Goal: Task Accomplishment & Management: Manage account settings

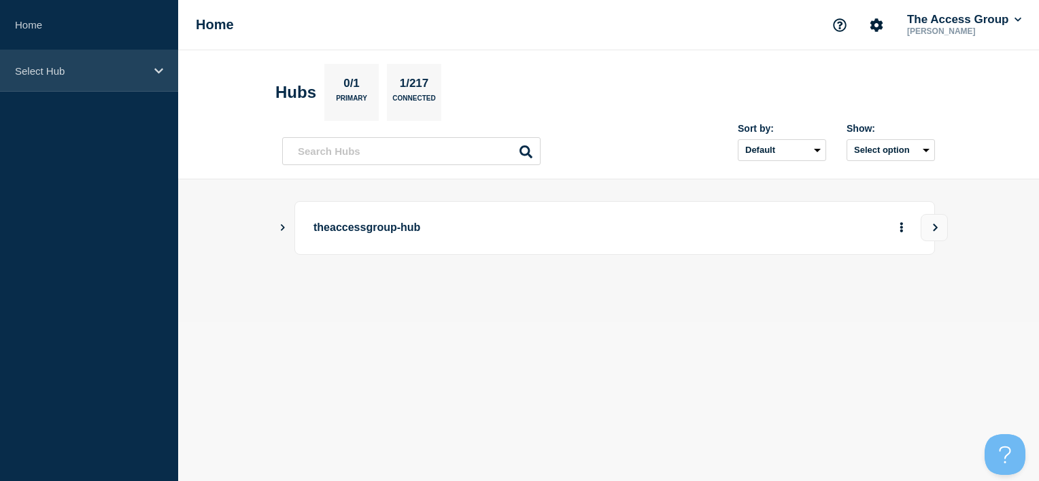
click at [68, 65] on p "Select Hub" at bounding box center [80, 71] width 131 height 12
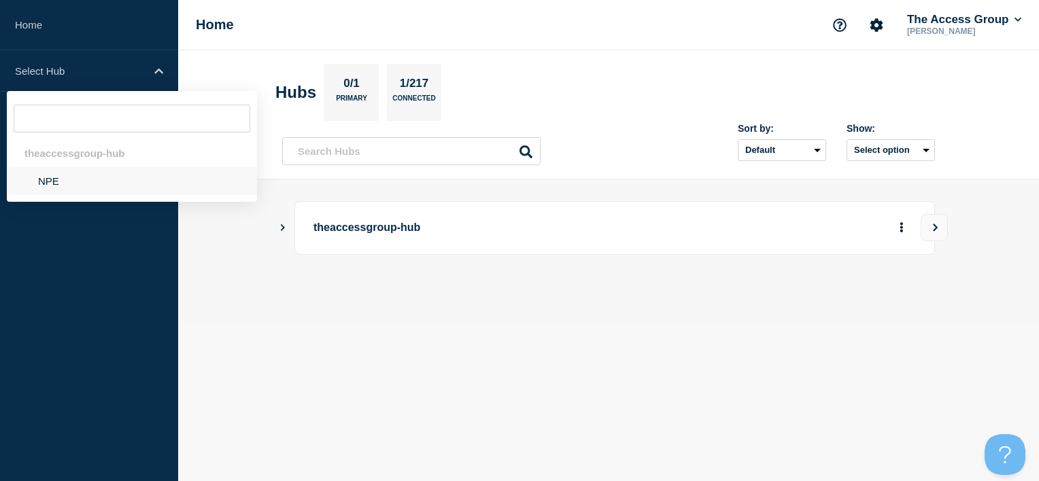
click at [81, 188] on li "NPE" at bounding box center [132, 181] width 250 height 28
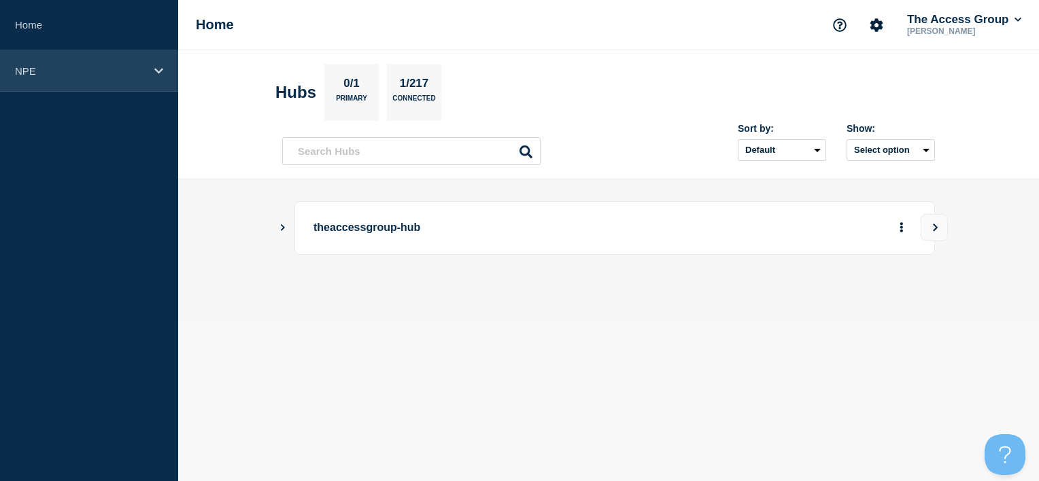
click at [94, 77] on div "NPE" at bounding box center [89, 70] width 178 height 41
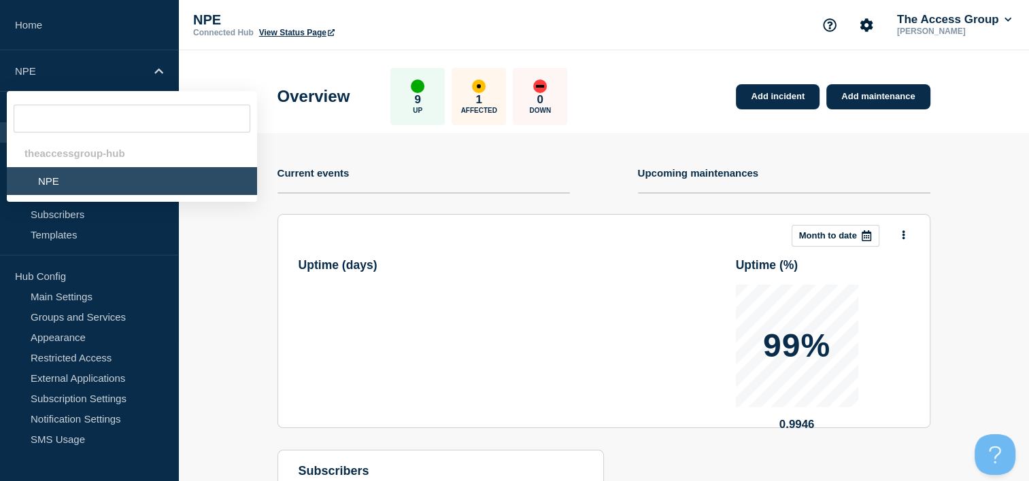
click at [567, 104] on div "0 Down" at bounding box center [540, 96] width 54 height 57
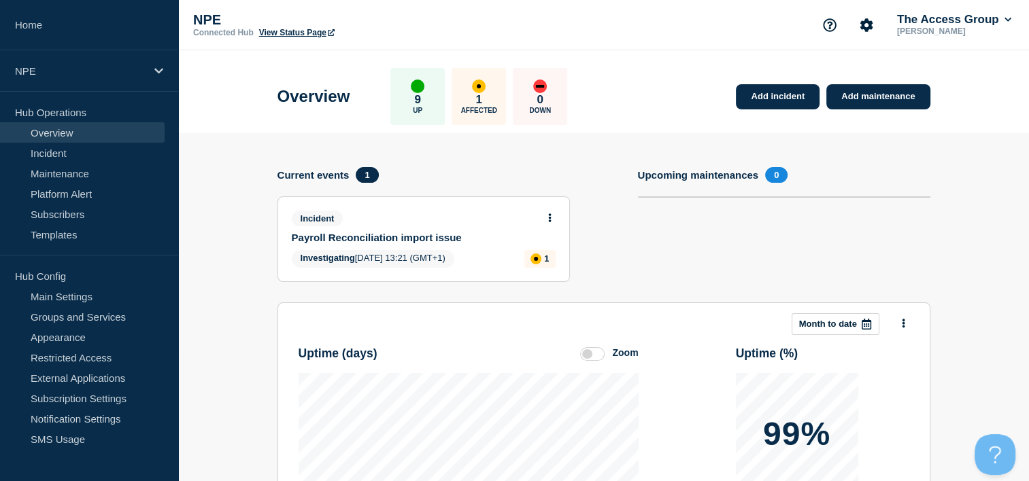
click at [381, 232] on link "Payroll Reconciliation import issue" at bounding box center [414, 238] width 245 height 12
click at [549, 216] on icon at bounding box center [549, 217] width 3 height 9
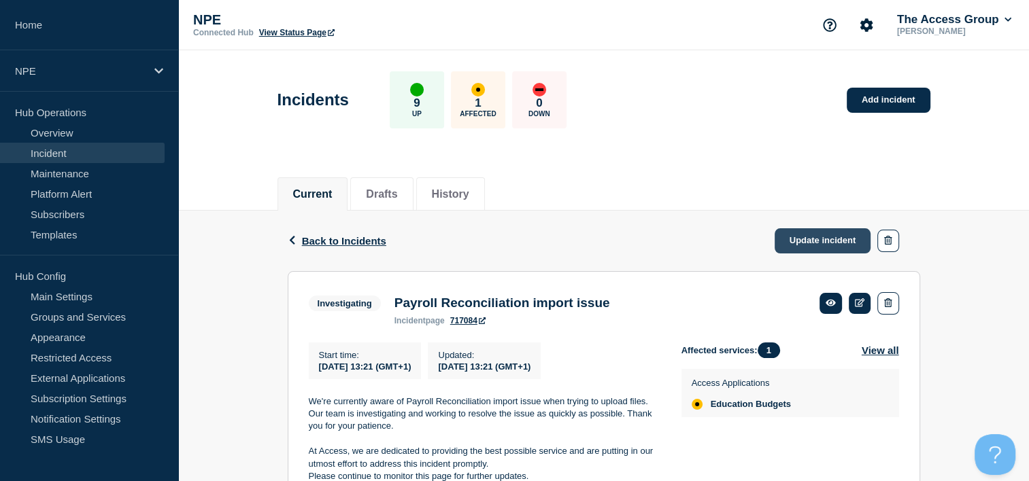
click at [808, 245] on link "Update incident" at bounding box center [822, 240] width 97 height 25
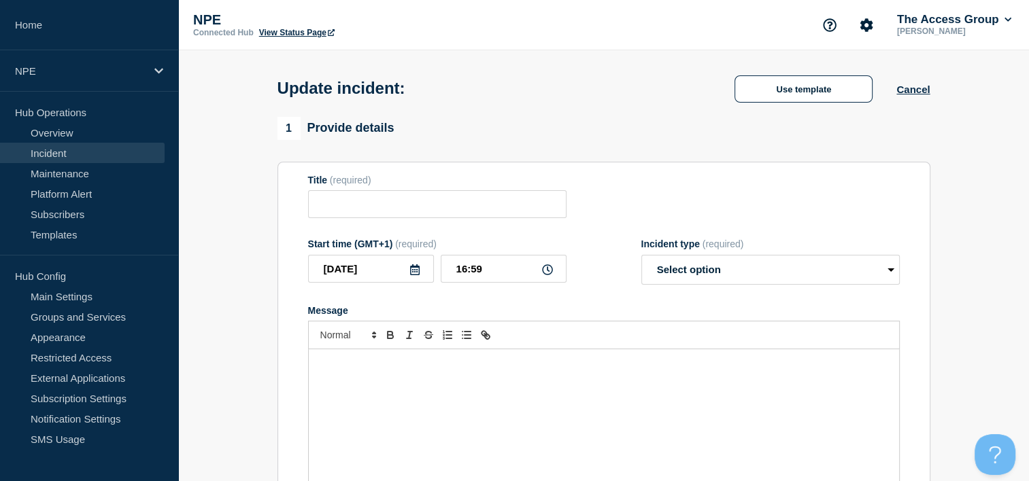
type input "Payroll Reconciliation import issue"
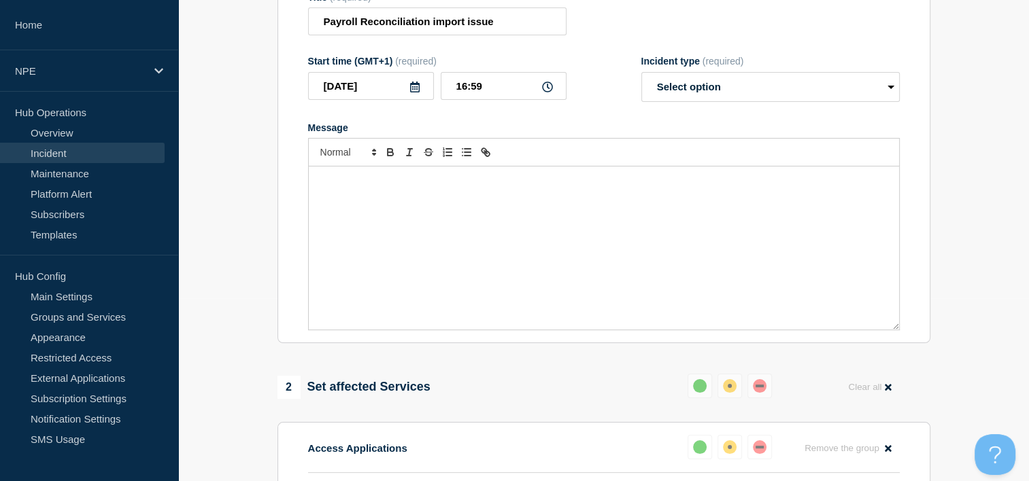
scroll to position [272, 0]
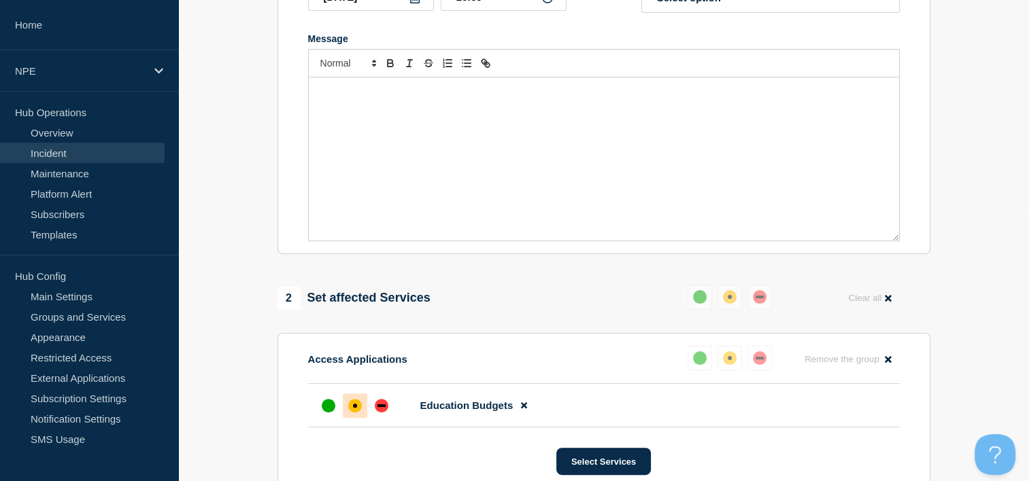
click at [413, 98] on p "Message" at bounding box center [604, 92] width 570 height 12
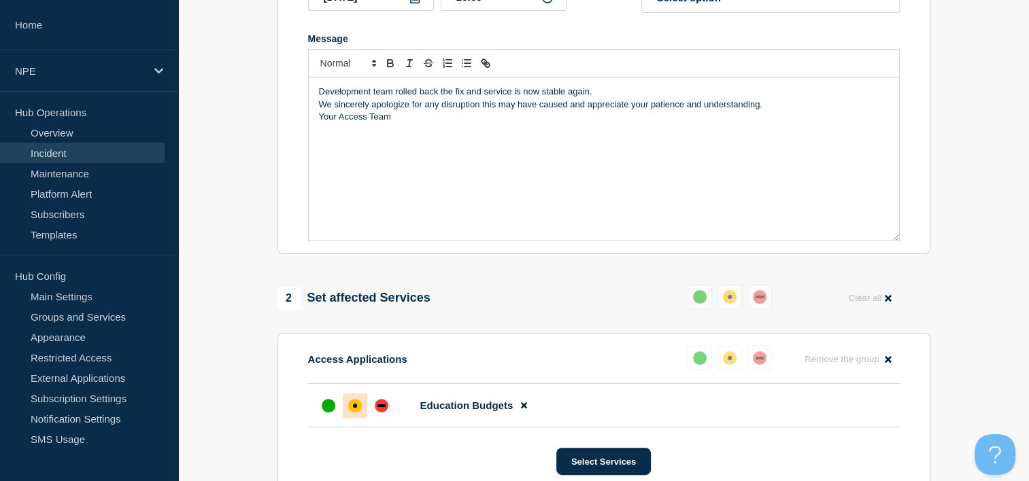
click at [313, 134] on div "Development team rolled back the fix and service is now stable again. We sincer…" at bounding box center [604, 158] width 590 height 163
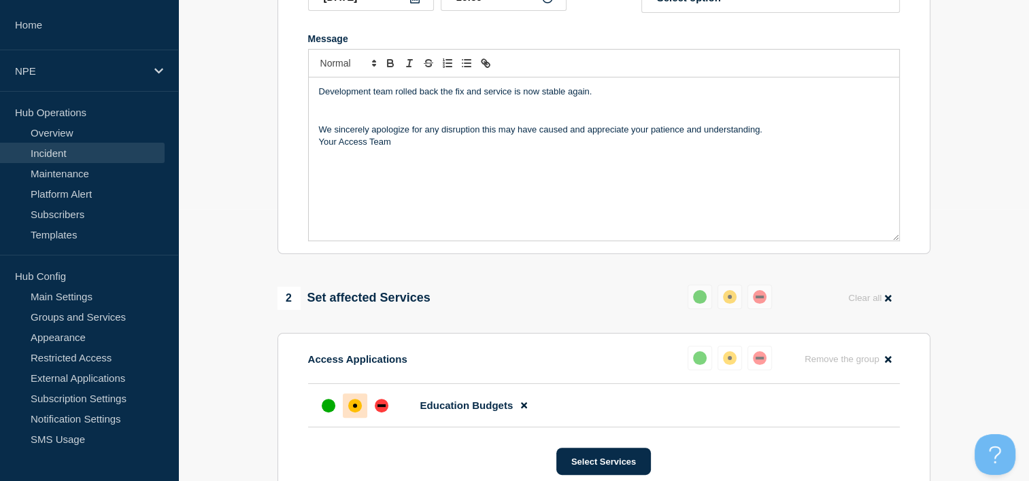
click at [585, 111] on p "Message" at bounding box center [604, 105] width 570 height 12
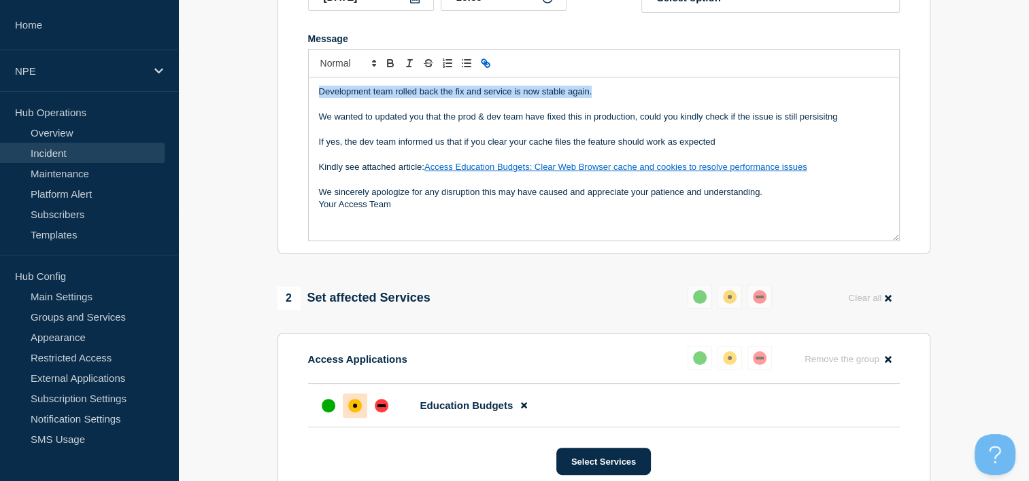
drag, startPoint x: 585, startPoint y: 121, endPoint x: 304, endPoint y: 118, distance: 280.8
click at [304, 120] on section "Title (required) Payroll Reconciliation import issue Start time (GMT+1) (requir…" at bounding box center [603, 72] width 653 height 365
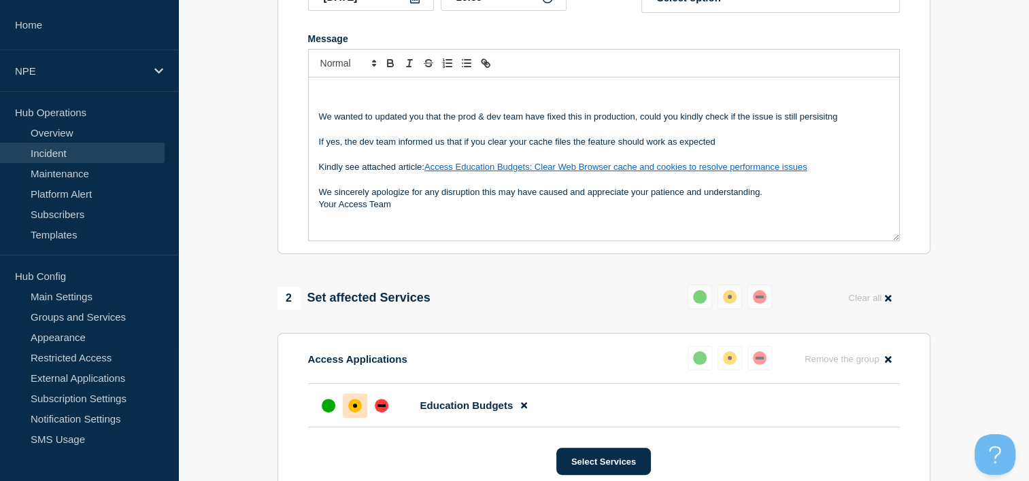
click at [317, 141] on div "We wanted to updated you that the prod & dev team have fixed this in production…" at bounding box center [604, 158] width 590 height 163
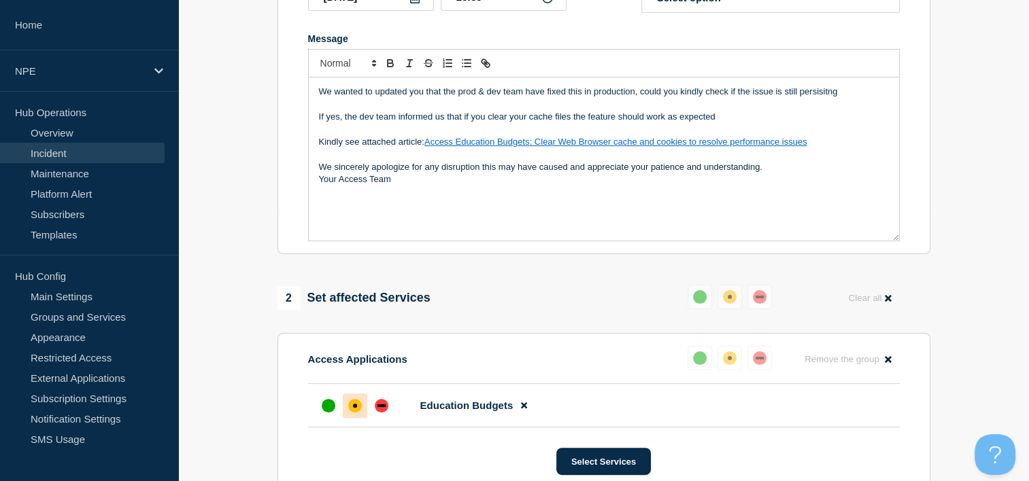
click at [408, 98] on p "We wanted to updated you that the prod & dev team have fixed this in production…" at bounding box center [604, 92] width 570 height 12
drag, startPoint x: 634, startPoint y: 118, endPoint x: 570, endPoint y: 115, distance: 63.3
click at [570, 98] on p "We wanted to updated you that the prod & dev team have fixed this in production…" at bounding box center [604, 92] width 570 height 12
drag, startPoint x: 848, startPoint y: 125, endPoint x: 645, endPoint y: 120, distance: 202.6
click at [645, 98] on p "We wanted to updated you that the prod & dev team have fixed the issue with a f…" at bounding box center [604, 92] width 570 height 12
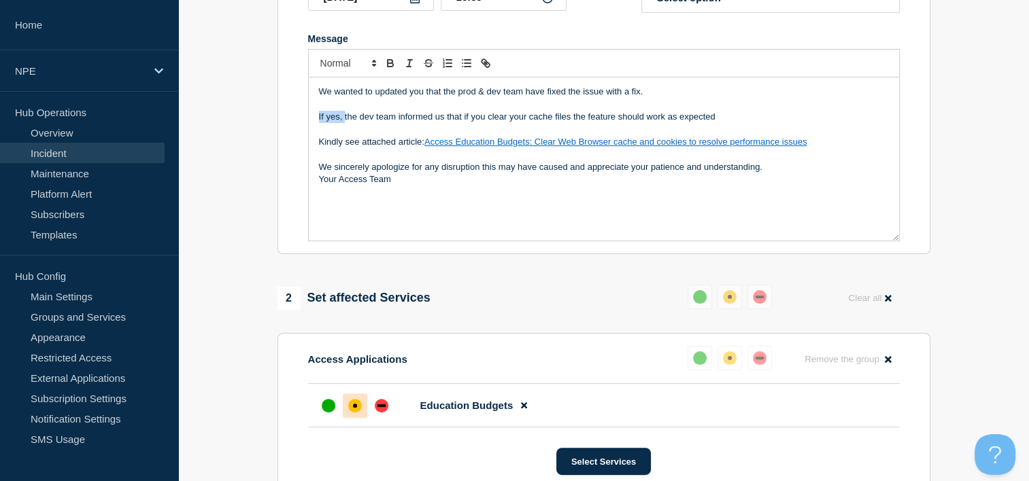
drag, startPoint x: 344, startPoint y: 147, endPoint x: 290, endPoint y: 146, distance: 53.7
click at [290, 146] on section "Title (required) Payroll Reconciliation import issue Start time (GMT+1) (requir…" at bounding box center [603, 72] width 653 height 365
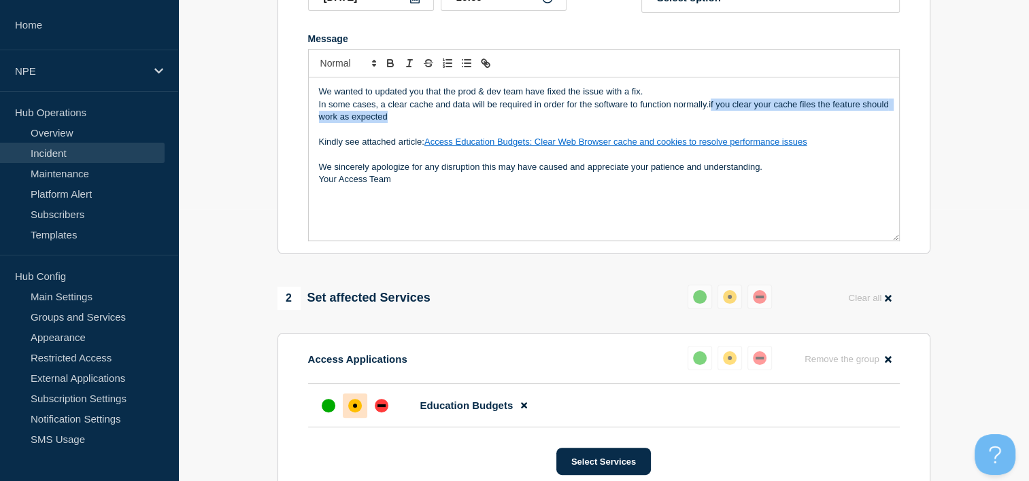
drag, startPoint x: 709, startPoint y: 129, endPoint x: 741, endPoint y: 143, distance: 34.7
click at [741, 124] on p "In some cases, a clear cache and data will be required in order for the softwar…" at bounding box center [604, 111] width 570 height 25
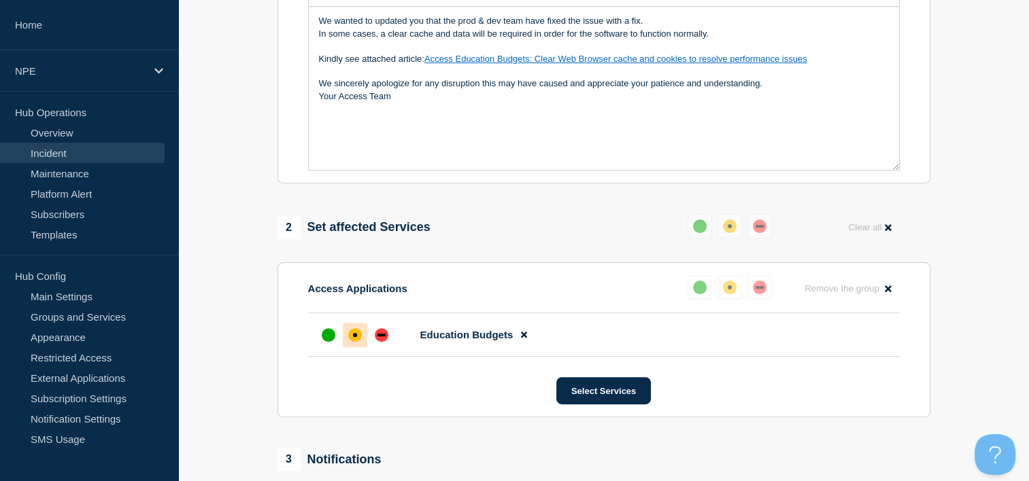
scroll to position [204, 0]
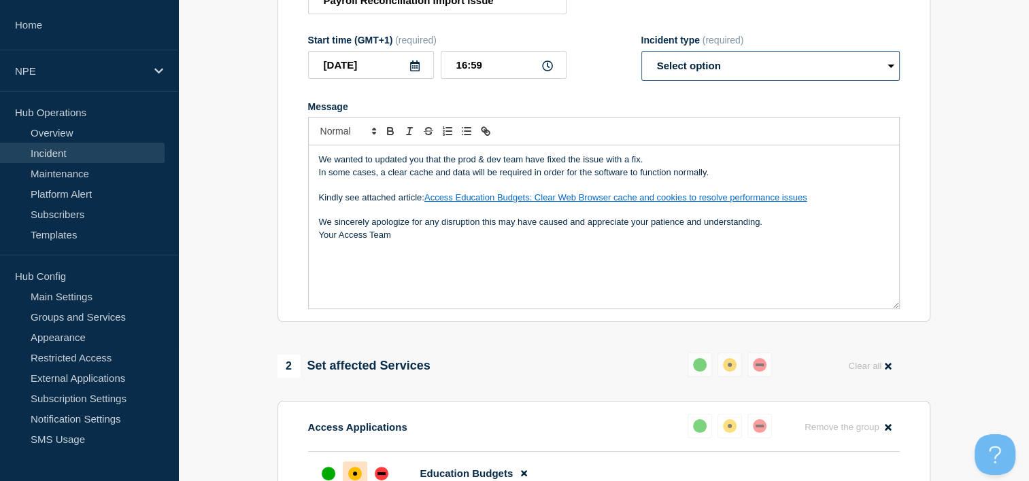
click at [888, 81] on select "Select option Investigating Identified Monitoring Resolved" at bounding box center [770, 66] width 258 height 30
select select "resolved"
click at [641, 78] on select "Select option Investigating Identified Monitoring Resolved" at bounding box center [770, 66] width 258 height 30
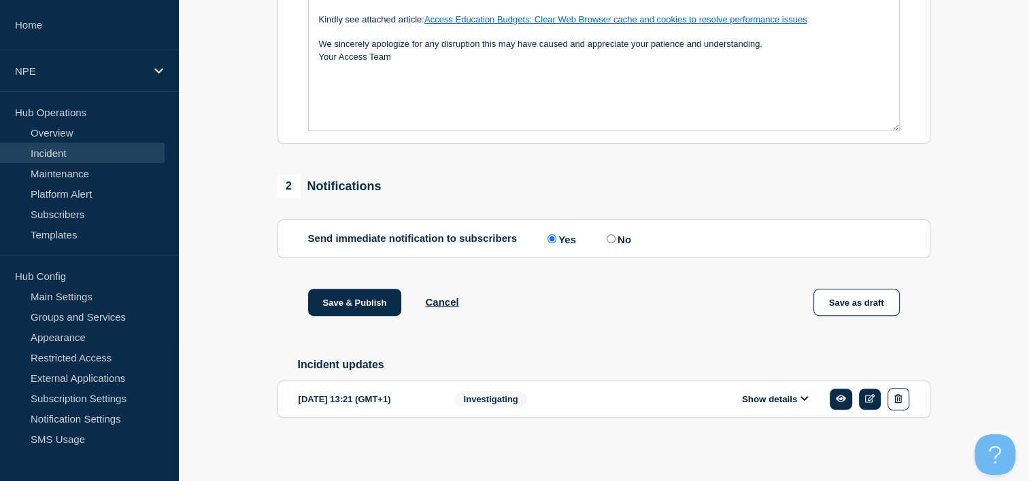
scroll to position [412, 0]
click at [348, 302] on button "Save & Publish" at bounding box center [355, 302] width 94 height 27
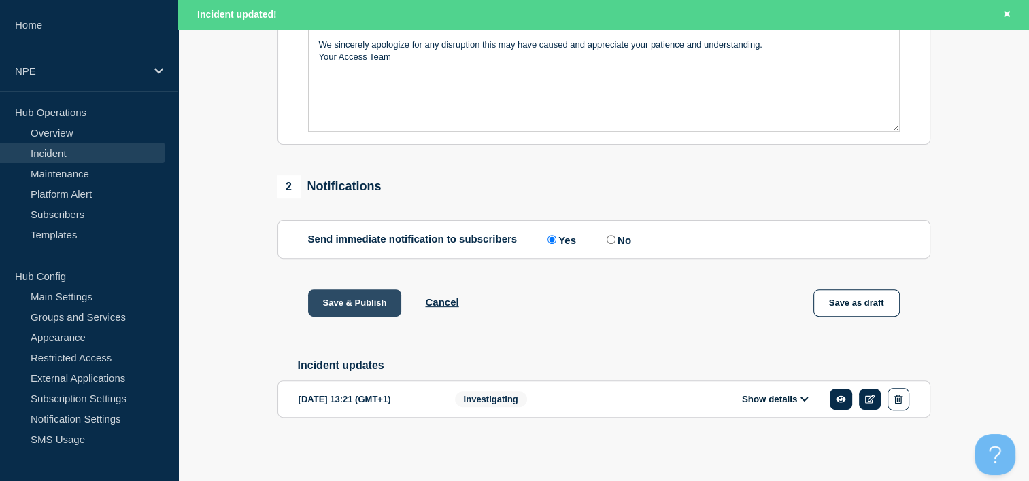
scroll to position [441, 0]
